Goal: Submit feedback/report problem

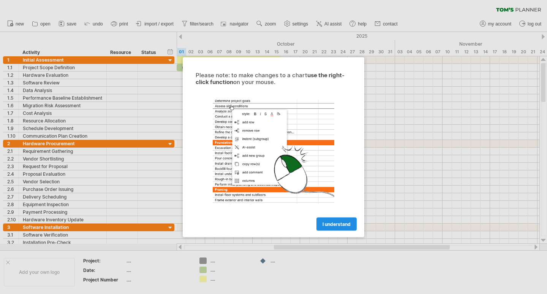
click at [332, 224] on span "I understand" at bounding box center [337, 224] width 28 height 6
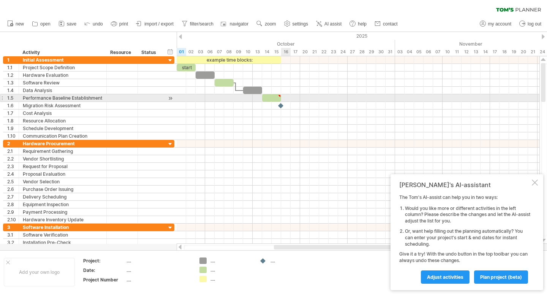
type textarea "**********"
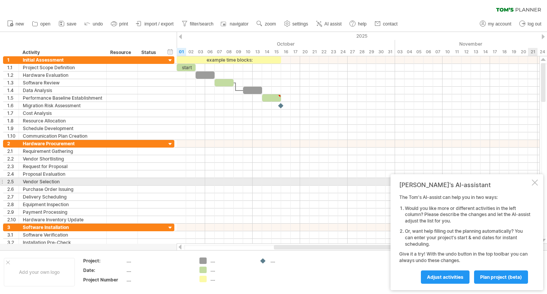
click at [536, 183] on div at bounding box center [535, 182] width 6 height 6
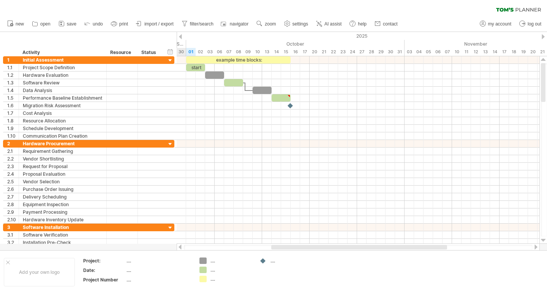
click at [317, 245] on div at bounding box center [359, 247] width 176 height 5
click at [65, 25] on icon at bounding box center [62, 24] width 8 height 8
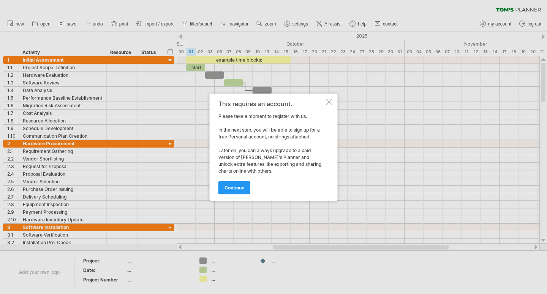
click at [328, 104] on div at bounding box center [330, 102] width 6 height 6
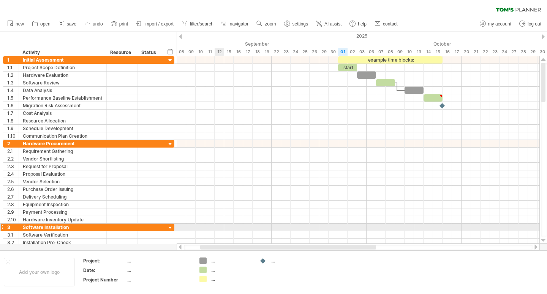
drag, startPoint x: 293, startPoint y: 246, endPoint x: 220, endPoint y: 226, distance: 75.1
click at [220, 226] on div "Trying to reach [DOMAIN_NAME] Connected again... 0% clear filter new 1" at bounding box center [273, 147] width 547 height 294
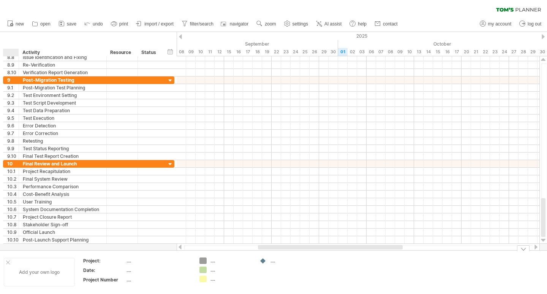
click at [6, 263] on div "Add your own logo" at bounding box center [39, 272] width 71 height 29
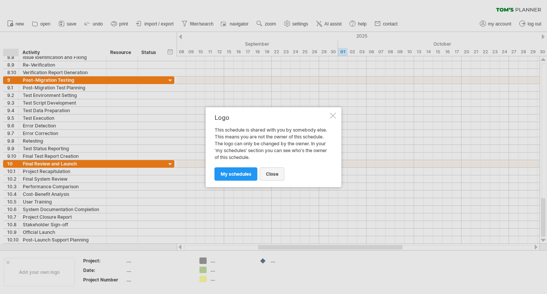
click at [266, 172] on span "close" at bounding box center [272, 174] width 13 height 6
